Goal: Find specific page/section

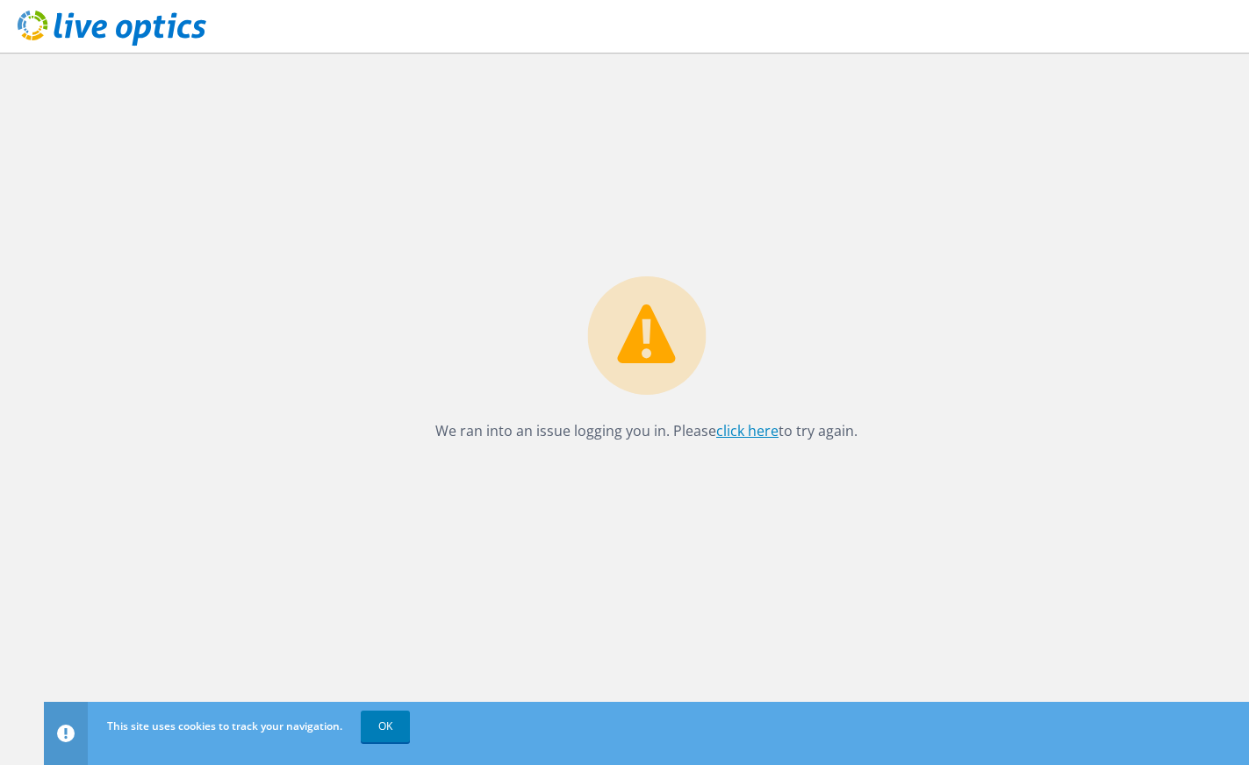
click at [754, 431] on link "click here" at bounding box center [747, 430] width 62 height 19
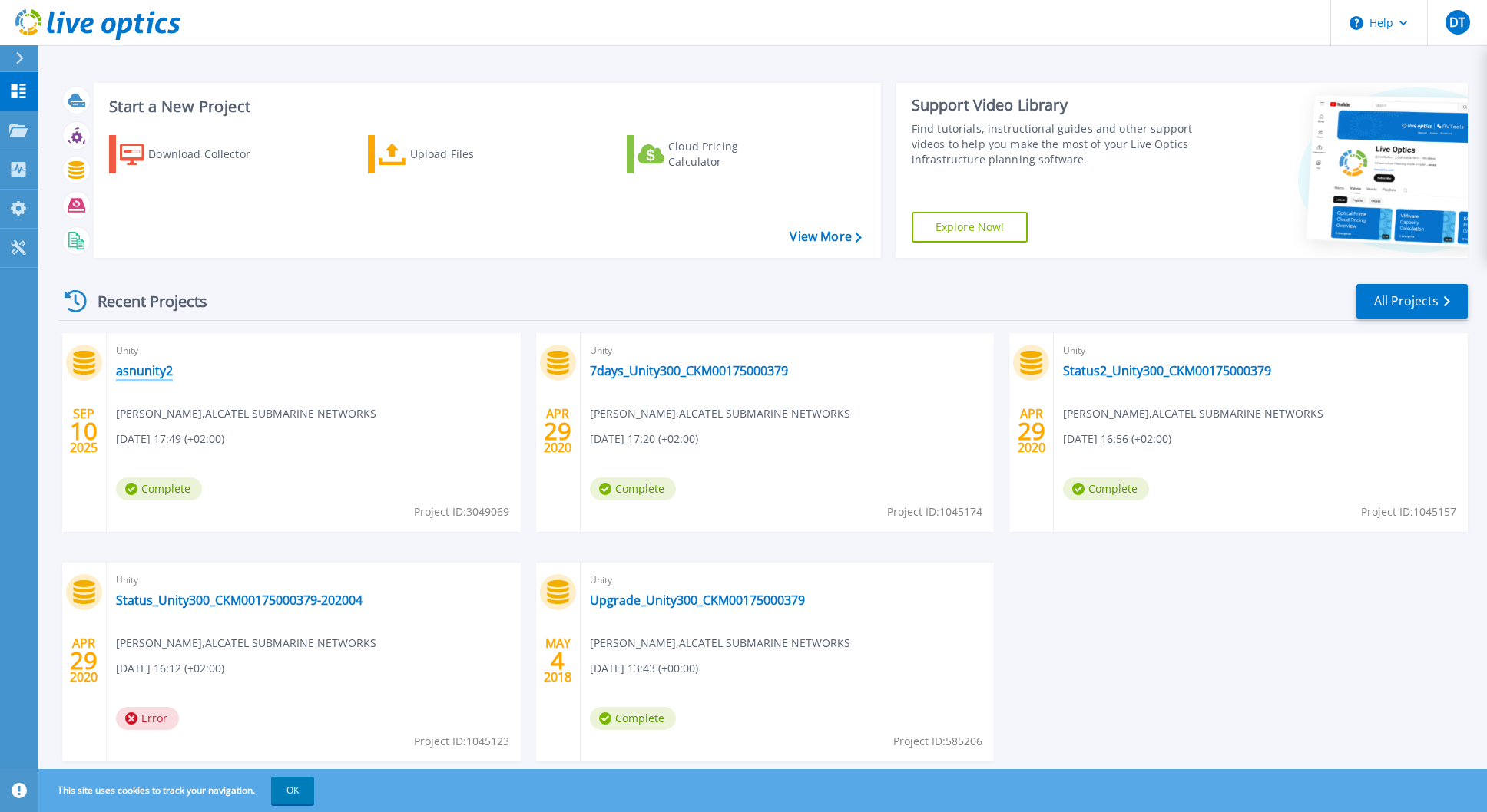
click at [156, 375] on link "asnunity2" at bounding box center [144, 371] width 57 height 16
